Goal: Transaction & Acquisition: Purchase product/service

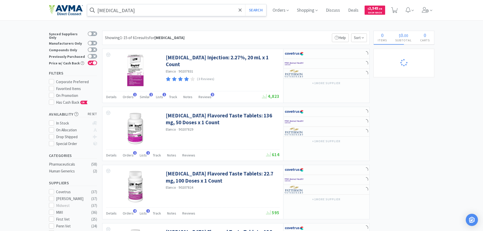
select select "2"
select select "3"
select select "96"
select select "3"
select select "1"
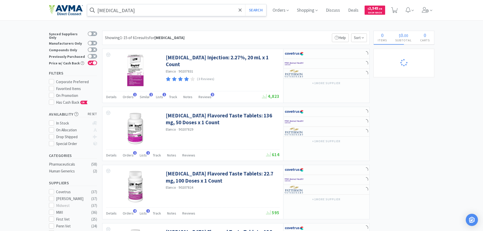
select select "1"
select select "12"
select select "1"
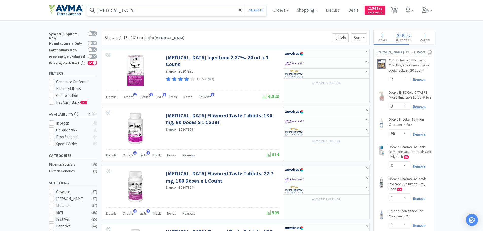
click at [111, 13] on input "[MEDICAL_DATA]" at bounding box center [176, 10] width 179 height 12
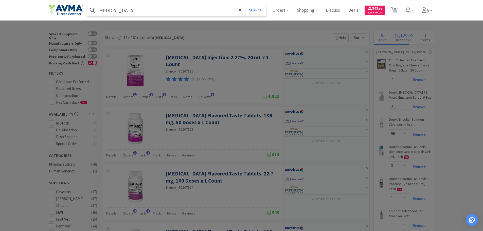
click at [111, 13] on input "[MEDICAL_DATA]" at bounding box center [176, 10] width 179 height 12
select select "1"
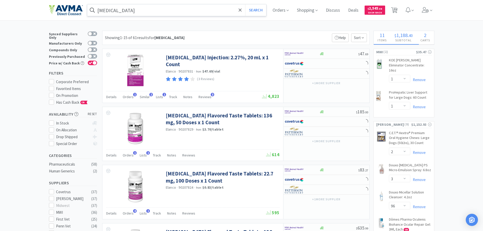
select select "1"
select select "25"
select select "3"
select select "1"
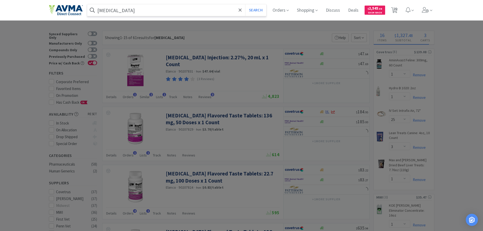
click at [106, 8] on input "[MEDICAL_DATA]" at bounding box center [176, 10] width 179 height 12
paste input "021164"
type input "021164"
click at [255, 8] on button "Search" at bounding box center [255, 10] width 21 height 12
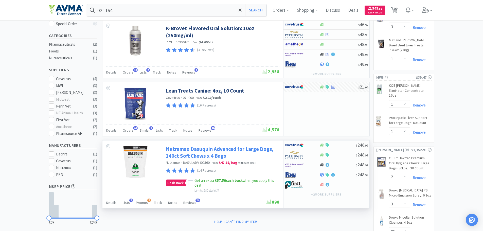
scroll to position [127, 0]
